Goal: Use online tool/utility: Utilize a website feature to perform a specific function

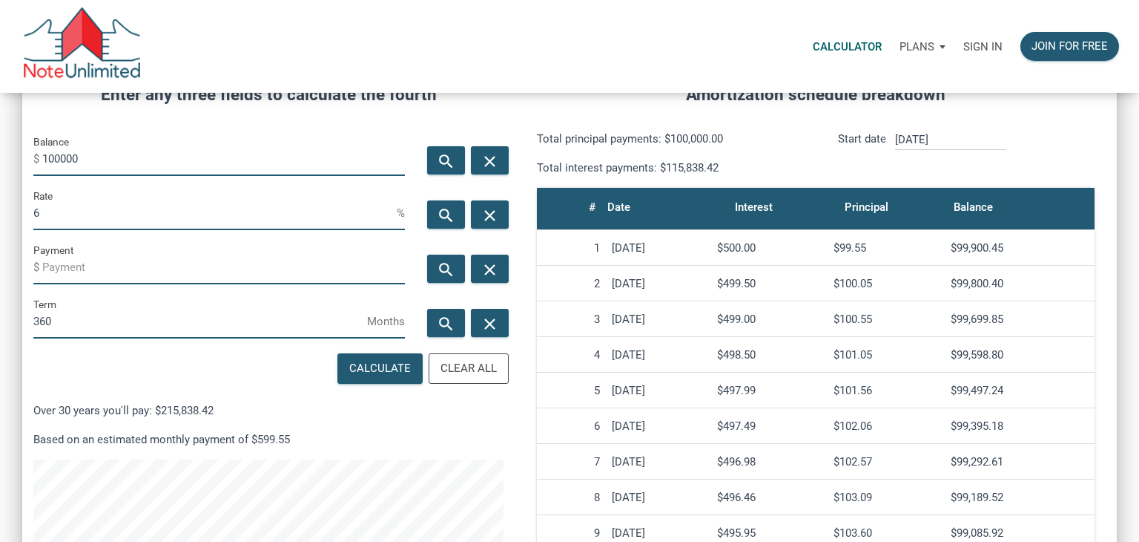
scroll to position [214, 0]
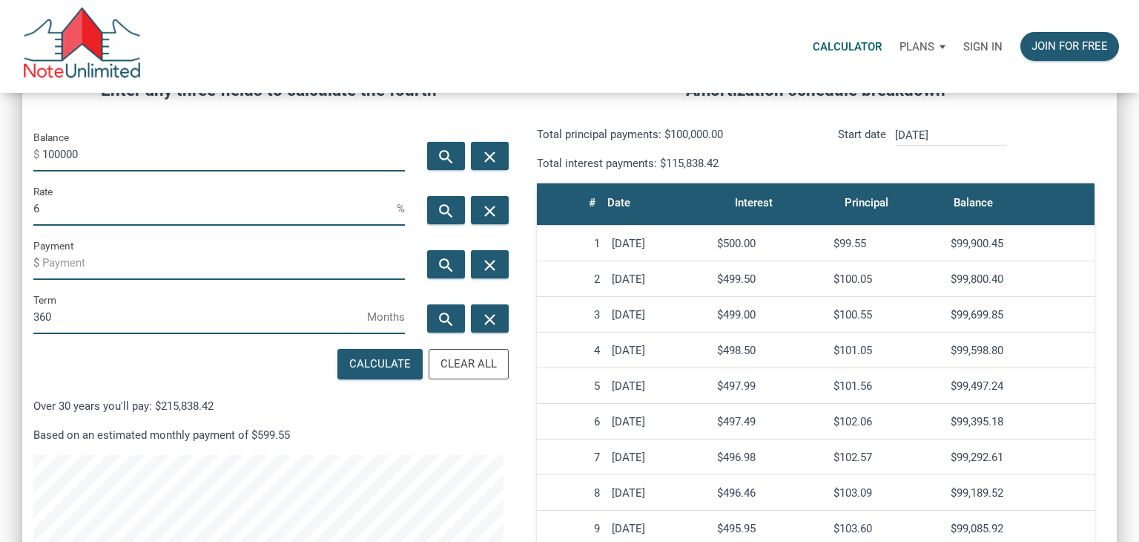
drag, startPoint x: 97, startPoint y: 152, endPoint x: 22, endPoint y: 137, distance: 76.4
click at [22, 137] on div "Balance $ 100000" at bounding box center [219, 155] width 394 height 54
type input "30000"
drag, startPoint x: 72, startPoint y: 203, endPoint x: 0, endPoint y: 188, distance: 73.5
click at [0, 188] on div "CALCULATOR The amortization calculator estimates how much money will be paid ov…" at bounding box center [569, 317] width 1139 height 876
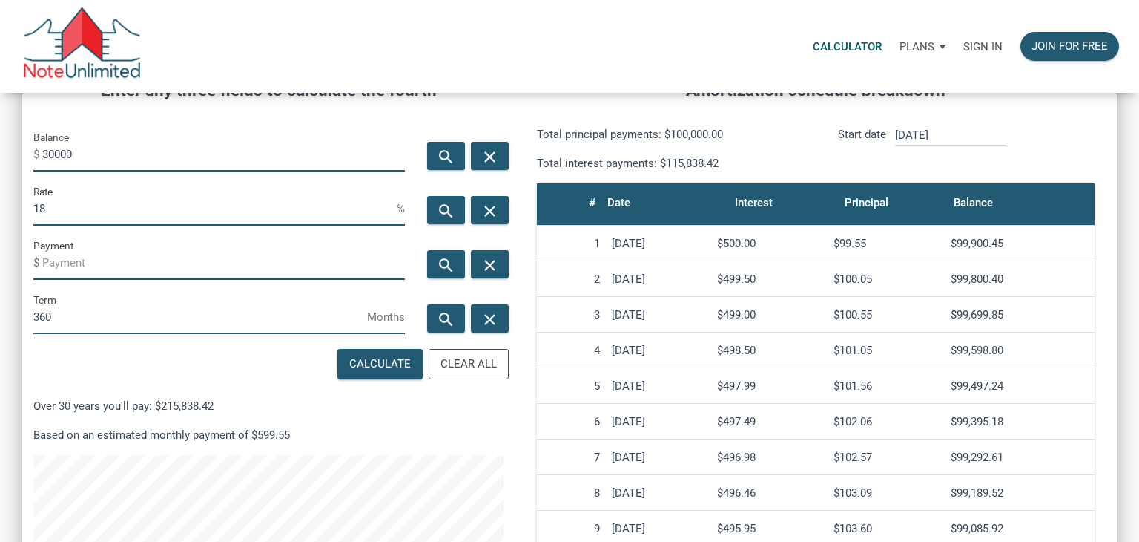
type input "18"
click at [71, 315] on input "360" at bounding box center [200, 316] width 334 height 33
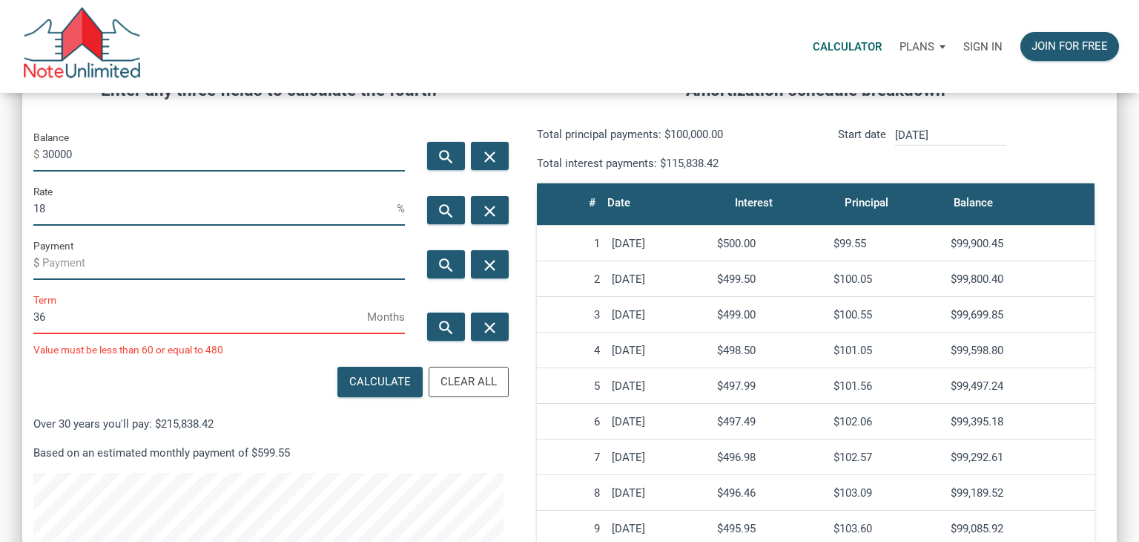
scroll to position [741071, 740729]
type input "3"
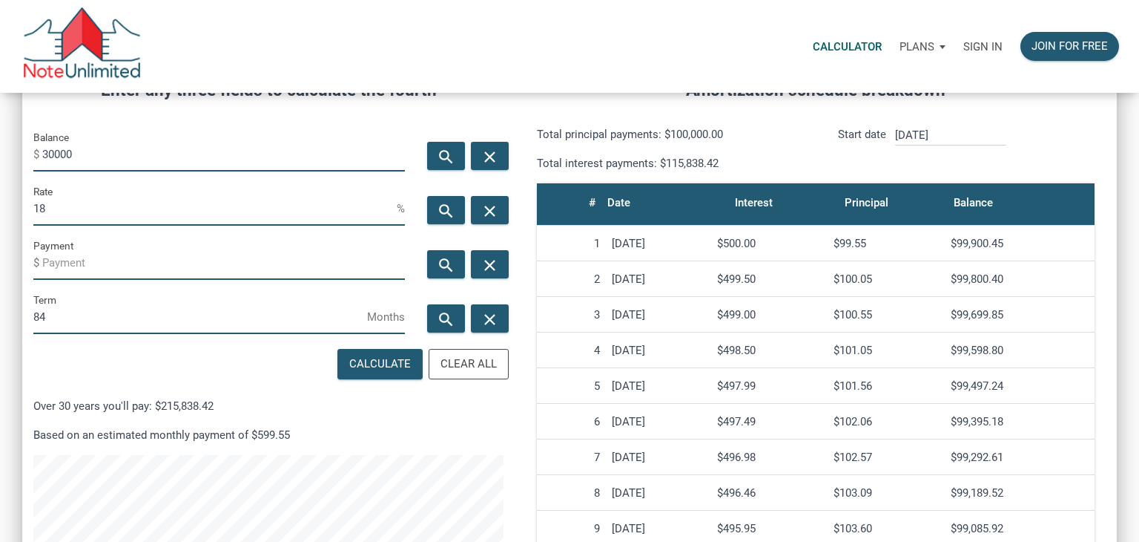
scroll to position [741089, 740729]
type input "84"
click at [453, 263] on icon "search" at bounding box center [446, 264] width 18 height 19
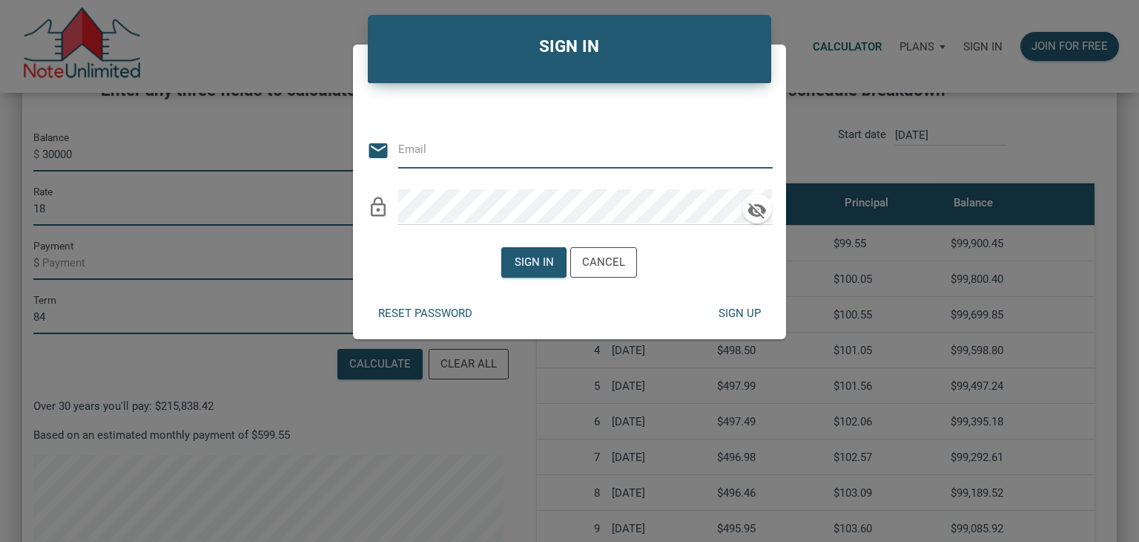
type input "[PERSON_NAME][EMAIL_ADDRESS][DOMAIN_NAME]"
click at [543, 262] on div "Sign in" at bounding box center [534, 262] width 39 height 17
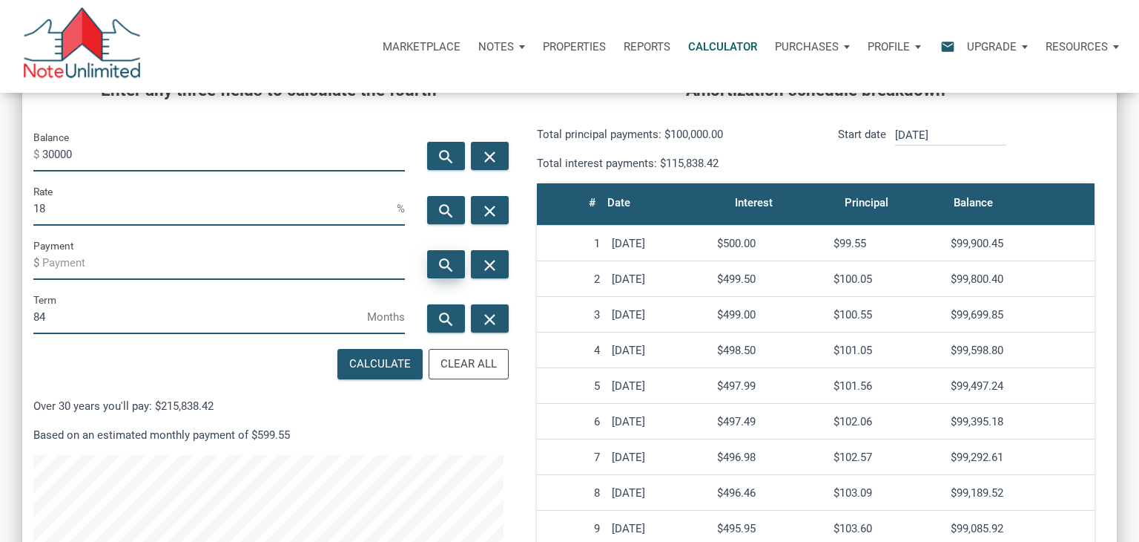
click at [439, 259] on icon "search" at bounding box center [446, 264] width 18 height 19
type input "-630.54"
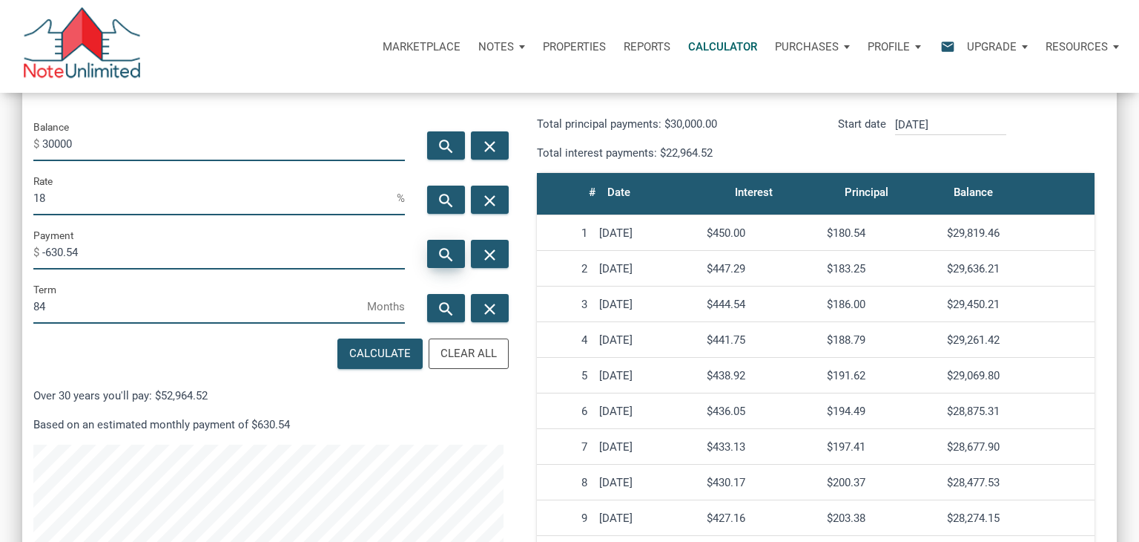
scroll to position [226, 0]
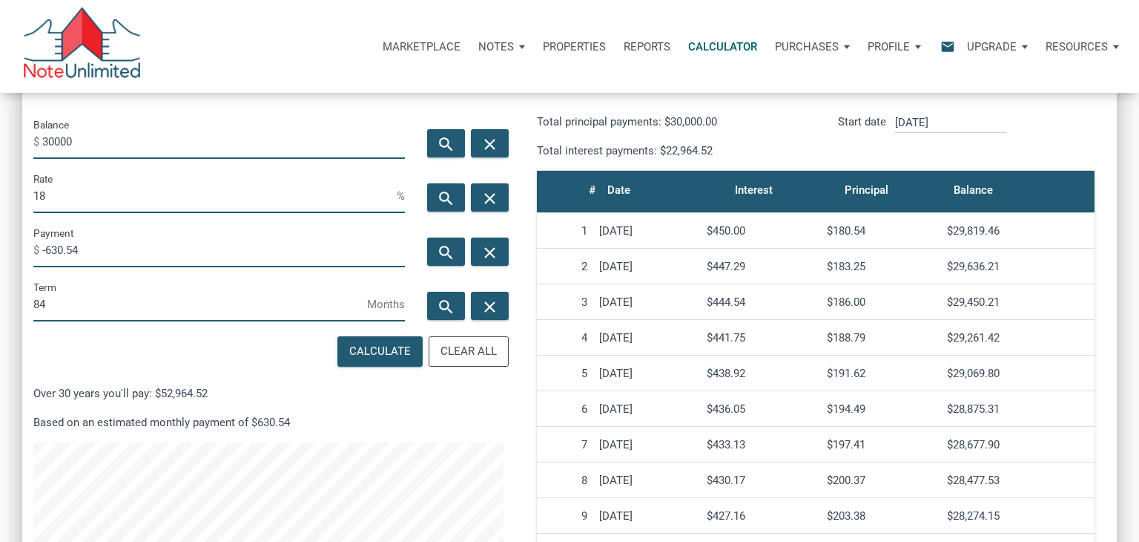
click at [54, 136] on input "30000" at bounding box center [223, 141] width 363 height 33
type input "17000"
click at [82, 196] on input "18" at bounding box center [214, 196] width 363 height 33
type input "1"
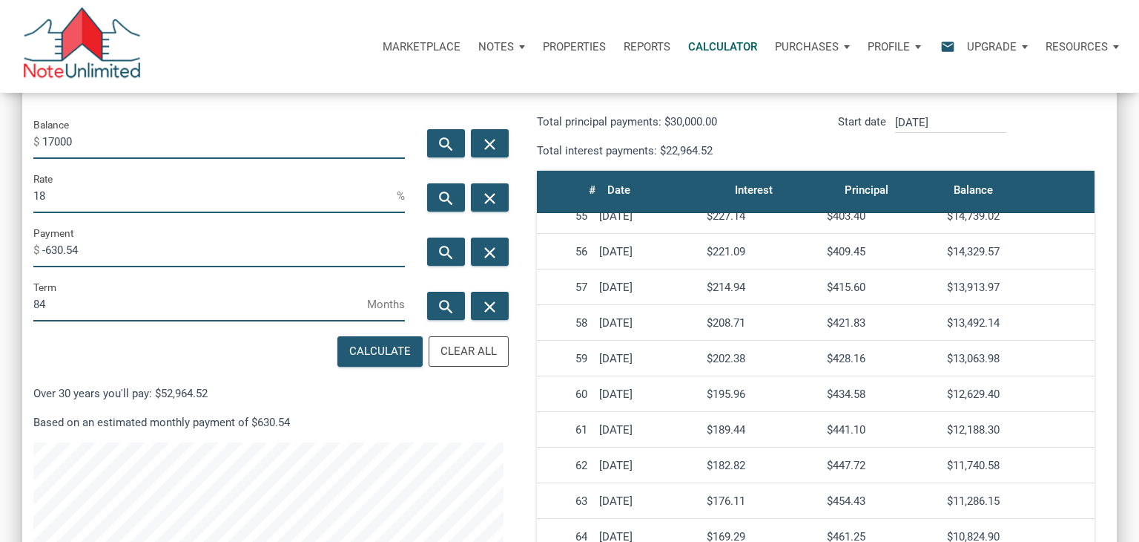
scroll to position [1879, 0]
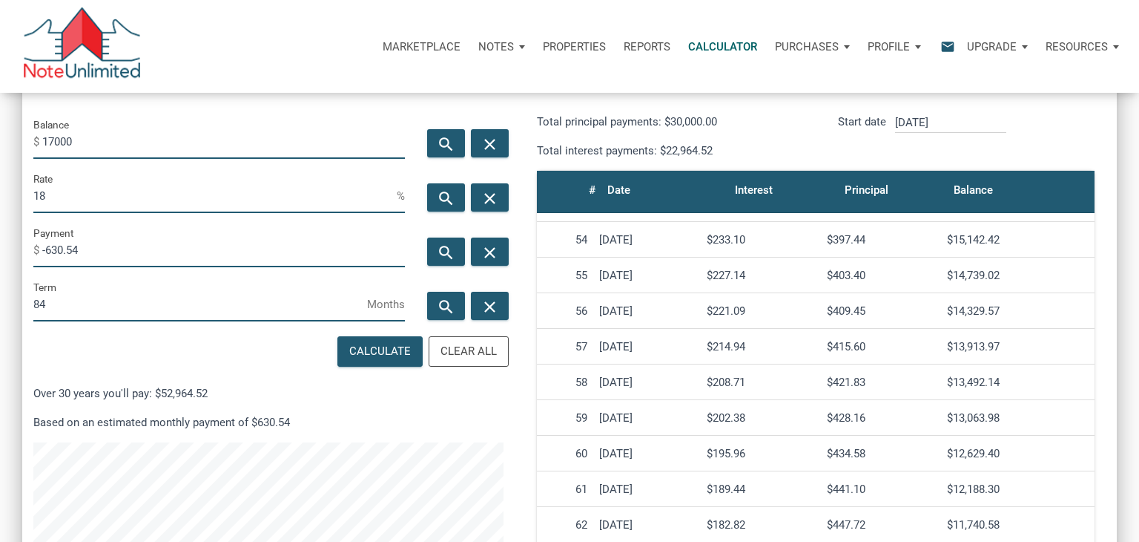
type input "1"
type input "7"
click at [448, 261] on div "search" at bounding box center [446, 251] width 38 height 28
type input "-256.58"
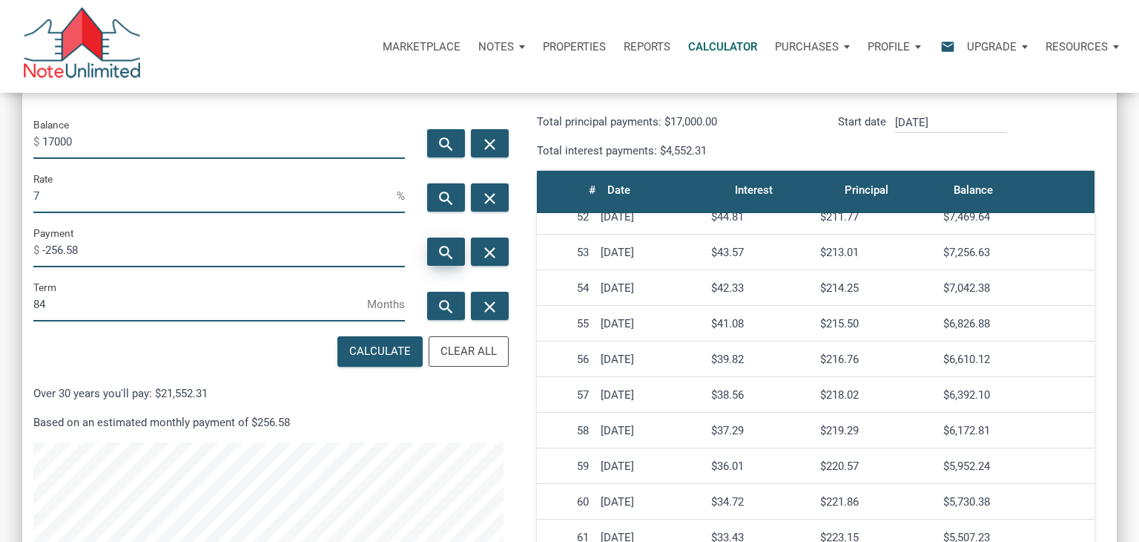
scroll to position [1828, 0]
click at [84, 199] on input "7" at bounding box center [214, 196] width 363 height 33
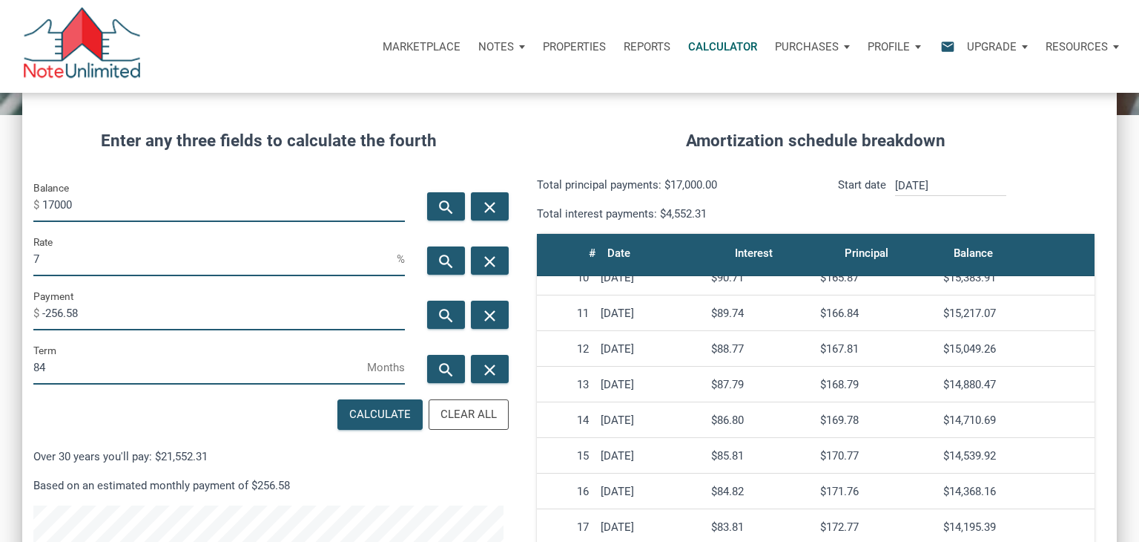
scroll to position [165, 0]
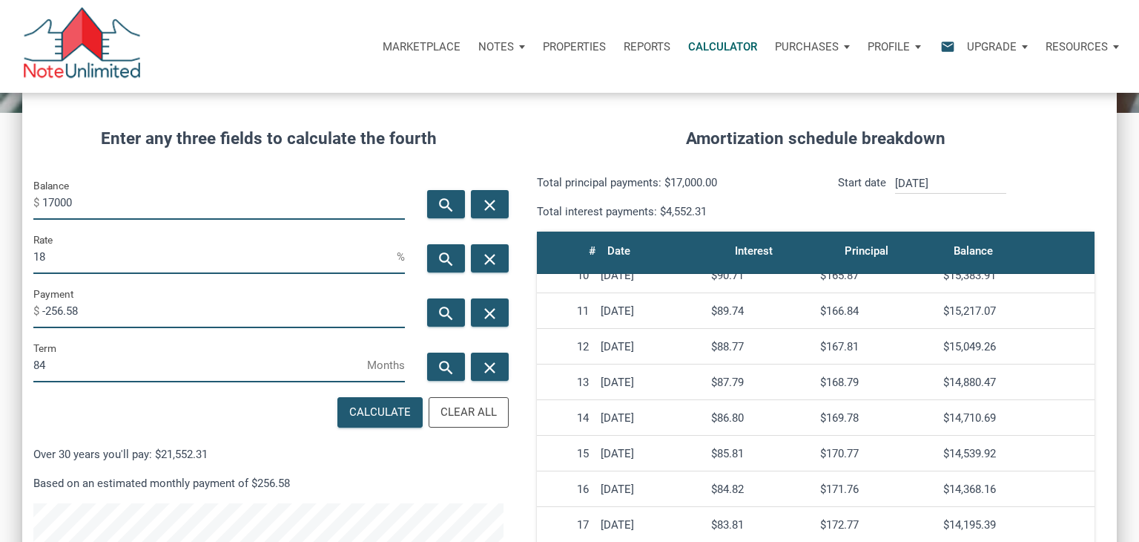
type input "18"
click at [55, 194] on input "17000" at bounding box center [223, 202] width 363 height 33
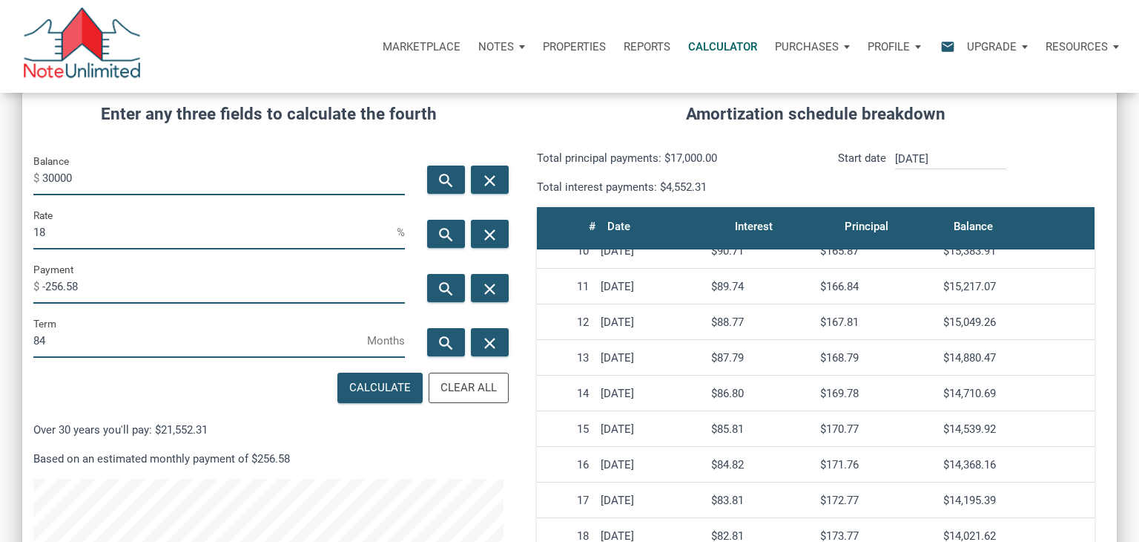
scroll to position [193, 0]
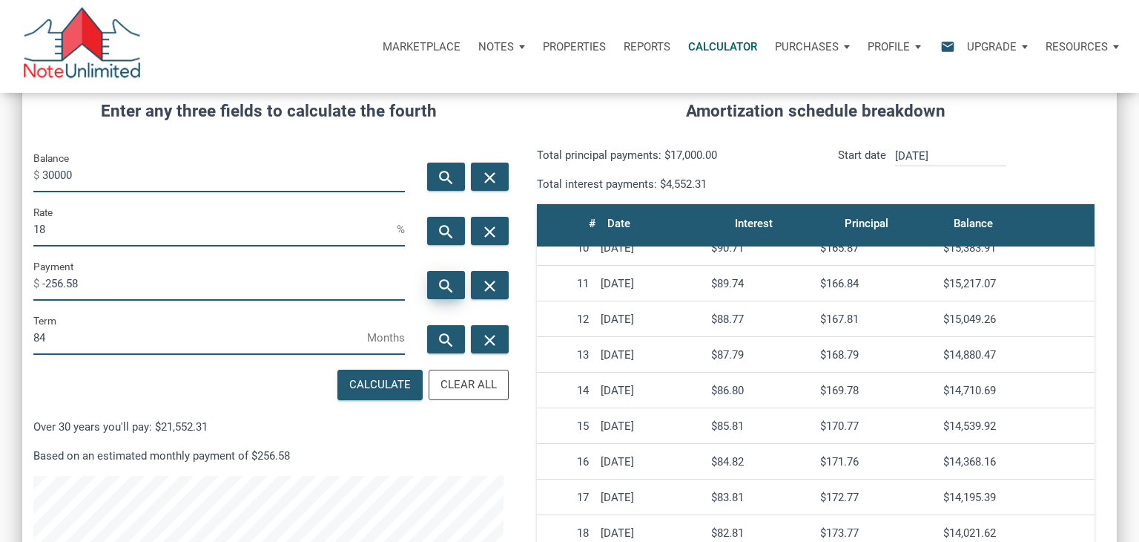
type input "30000"
click at [438, 291] on icon "search" at bounding box center [446, 285] width 18 height 19
type input "-630.54"
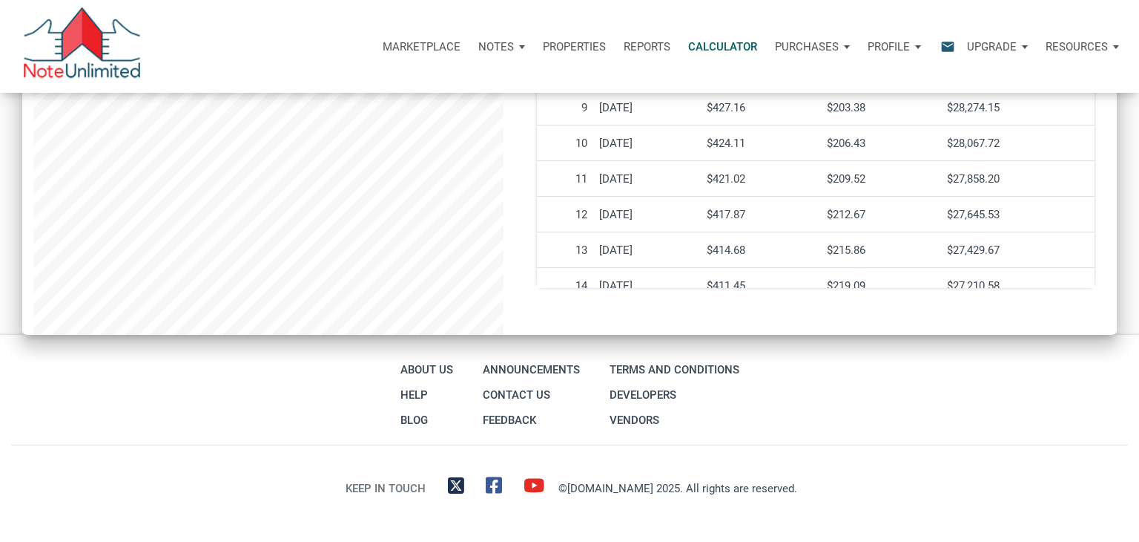
scroll to position [0, 0]
